Goal: Transaction & Acquisition: Download file/media

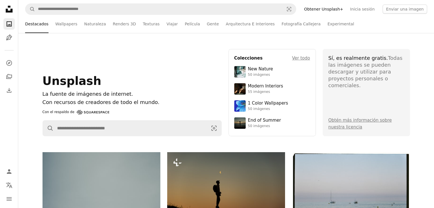
scroll to position [114, 0]
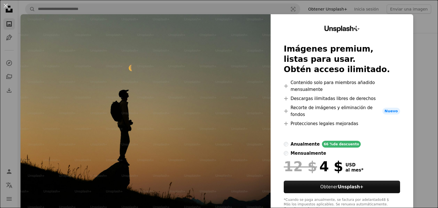
click at [397, 16] on div "Unsplash+ Imágenes premium, listas para usar. Obtén acceso ilimitado. A plus si…" at bounding box center [342, 118] width 143 height 209
click at [401, 7] on div "An X shape Unsplash+ Imágenes premium, listas para usar. Obtén acceso ilimitado…" at bounding box center [219, 104] width 438 height 208
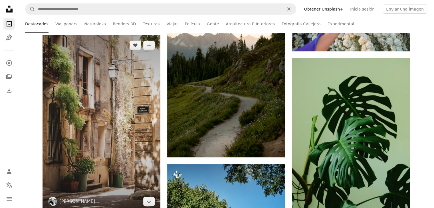
scroll to position [8380, 0]
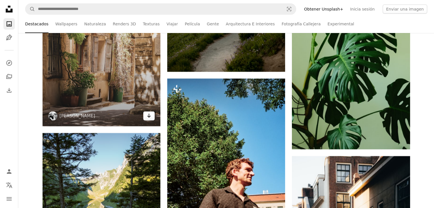
click at [147, 117] on icon "Arrow pointing down" at bounding box center [149, 115] width 5 height 7
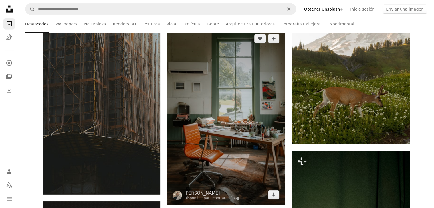
scroll to position [10148, 0]
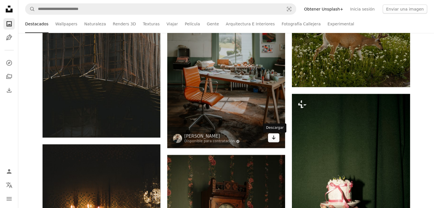
click at [276, 142] on link "Arrow pointing down" at bounding box center [273, 137] width 11 height 9
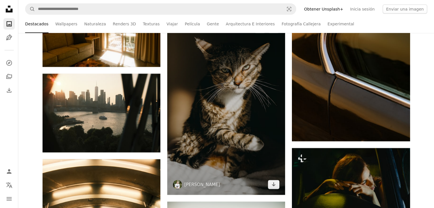
scroll to position [12485, 0]
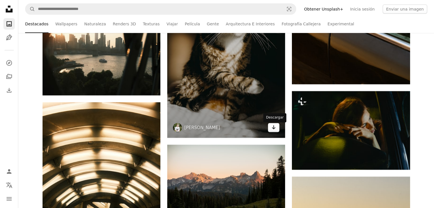
click at [273, 129] on icon "Descargar" at bounding box center [274, 127] width 4 height 4
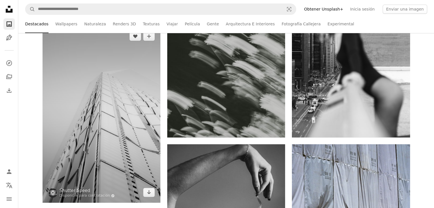
scroll to position [13739, 0]
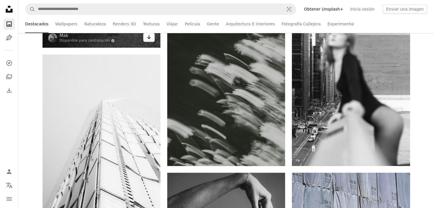
click at [148, 40] on icon "Arrow pointing down" at bounding box center [149, 37] width 5 height 7
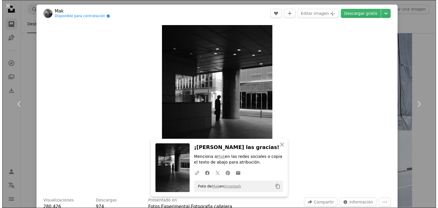
scroll to position [14081, 0]
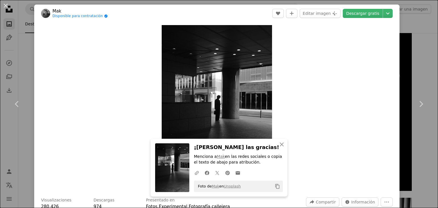
click at [18, 20] on div "An X shape Chevron left Chevron right An X shape Cerrar ¡[PERSON_NAME] las grac…" at bounding box center [219, 104] width 438 height 208
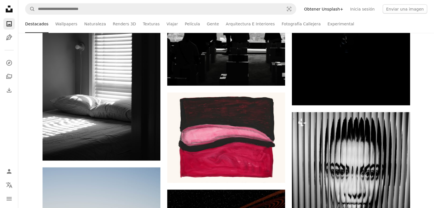
scroll to position [14081, 0]
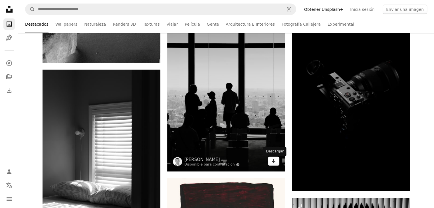
click at [273, 164] on icon "Arrow pointing down" at bounding box center [273, 160] width 5 height 7
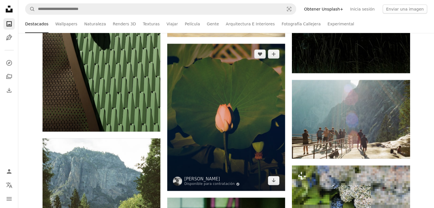
scroll to position [14708, 0]
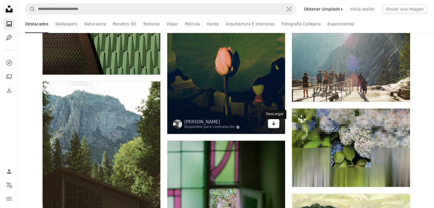
click at [273, 128] on link "Arrow pointing down" at bounding box center [273, 123] width 11 height 9
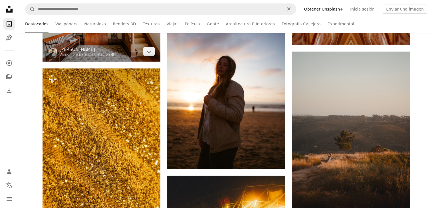
scroll to position [17644, 0]
